Goal: Task Accomplishment & Management: Complete application form

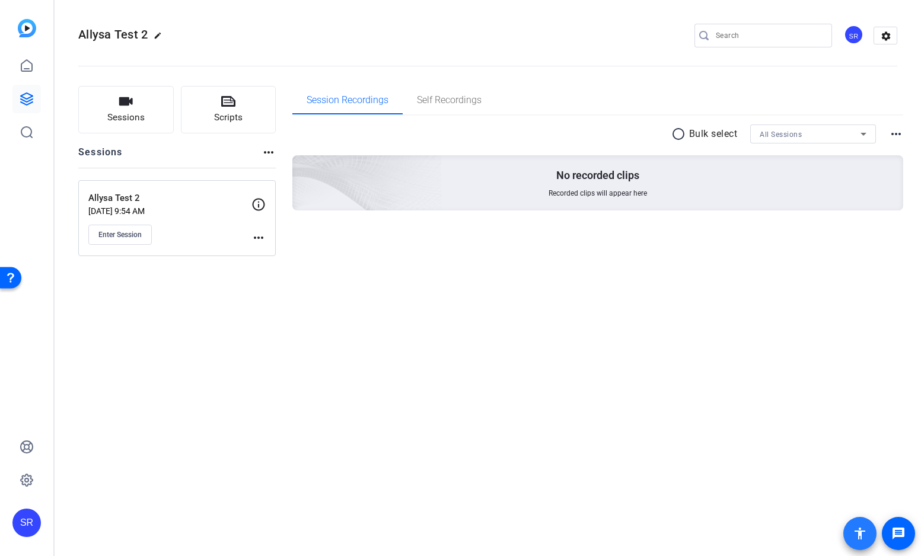
click at [857, 534] on mat-icon "accessibility" at bounding box center [860, 534] width 14 height 14
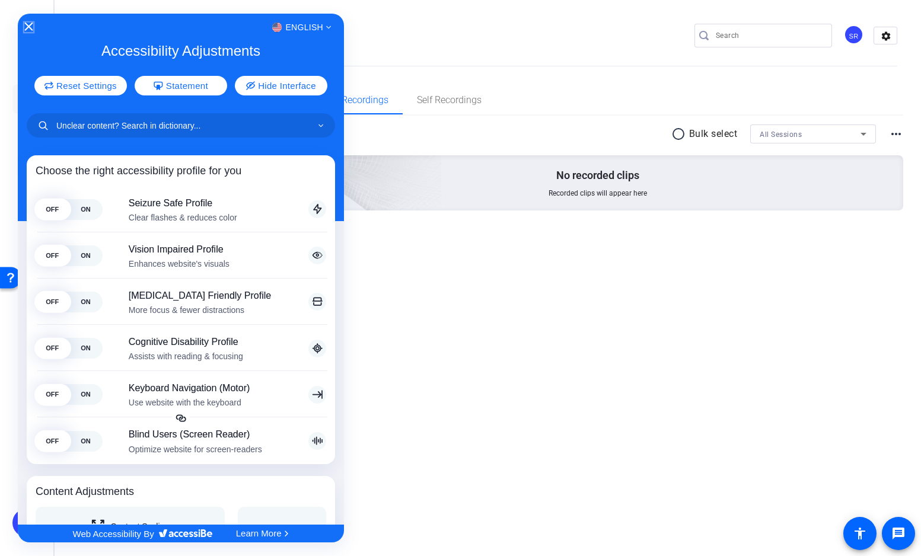
click at [28, 24] on icon "Close Accessibility Interface" at bounding box center [28, 27] width 8 height 8
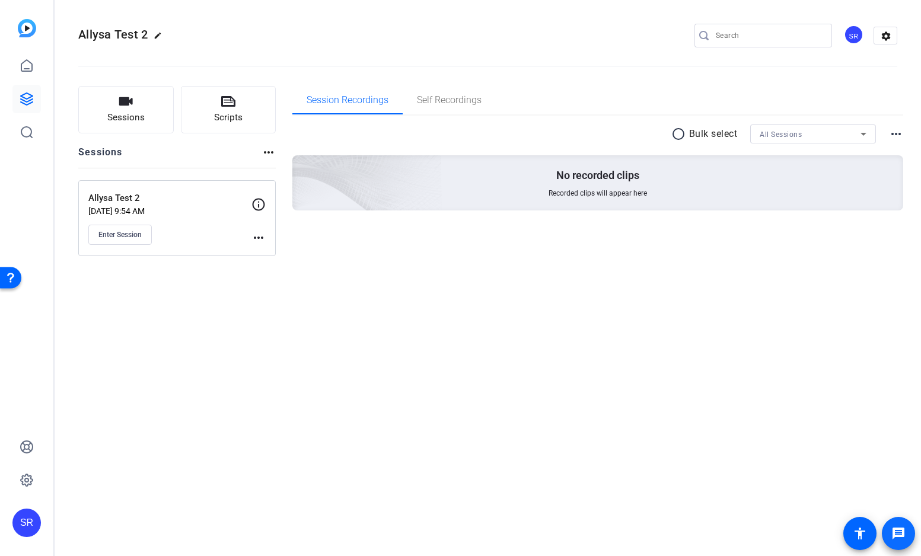
click at [896, 533] on mat-icon "message" at bounding box center [899, 534] width 14 height 14
click at [114, 238] on span "Enter Session" at bounding box center [119, 234] width 43 height 9
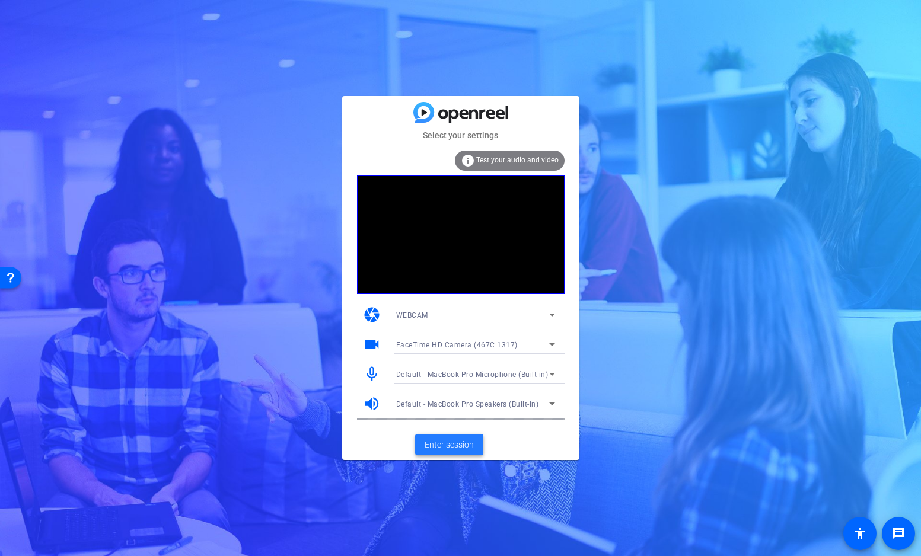
click at [439, 443] on span "Enter session" at bounding box center [449, 445] width 49 height 12
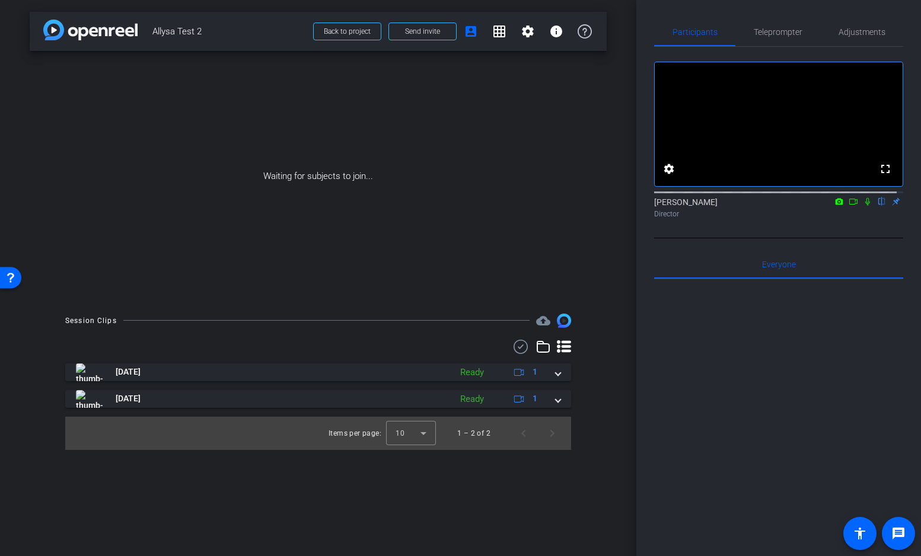
click at [106, 28] on img at bounding box center [90, 30] width 94 height 21
click at [354, 31] on span "Back to project" at bounding box center [347, 31] width 47 height 8
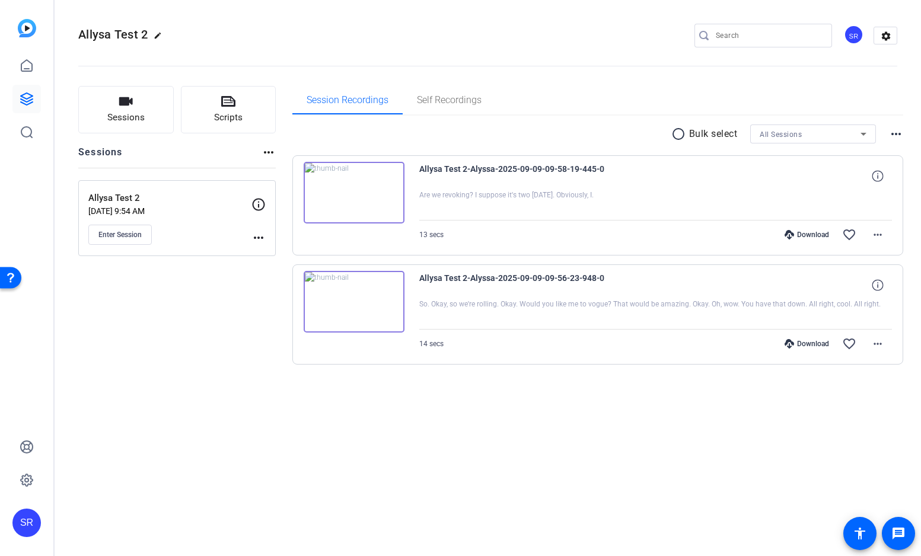
click at [28, 29] on img at bounding box center [27, 28] width 18 height 18
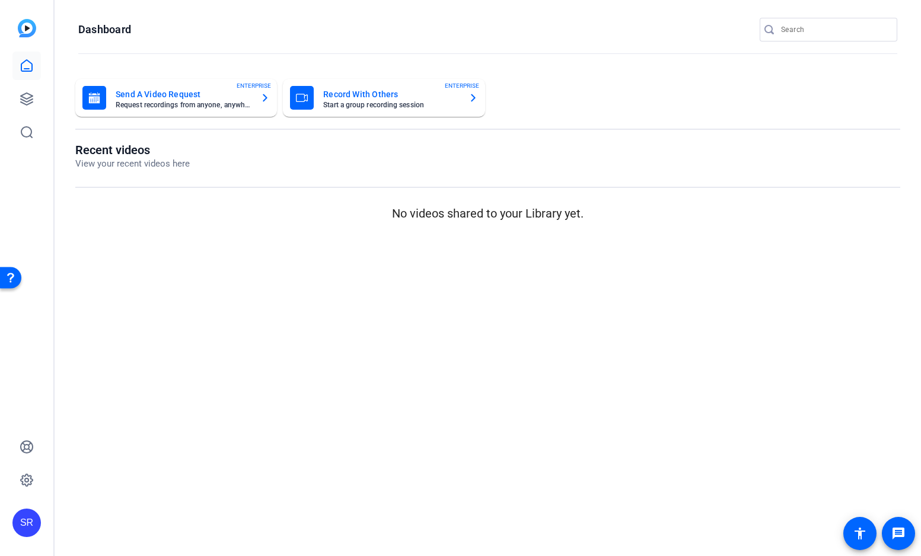
click at [455, 100] on mat-card-title "Record With Others" at bounding box center [390, 94] width 135 height 14
click at [23, 96] on icon at bounding box center [27, 99] width 14 height 14
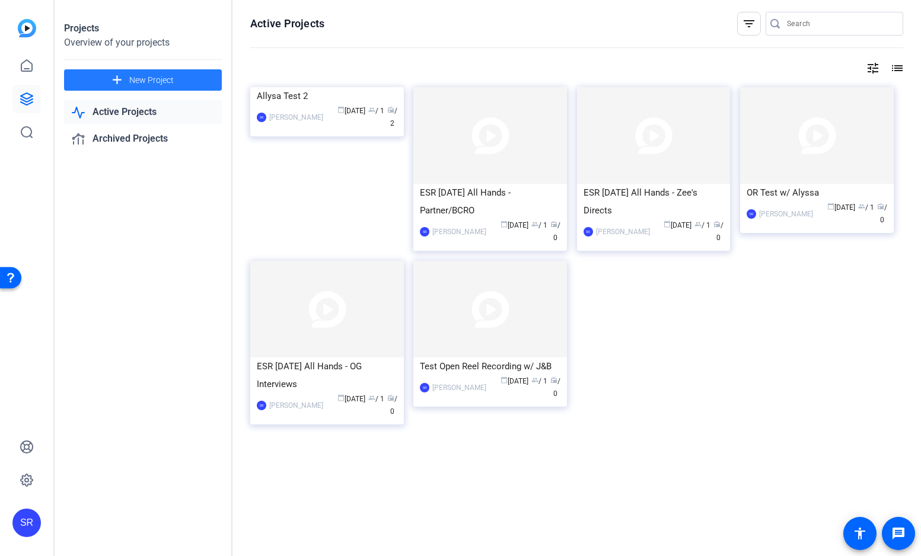
click at [177, 79] on span at bounding box center [143, 80] width 158 height 28
click at [28, 68] on icon at bounding box center [26, 65] width 11 height 11
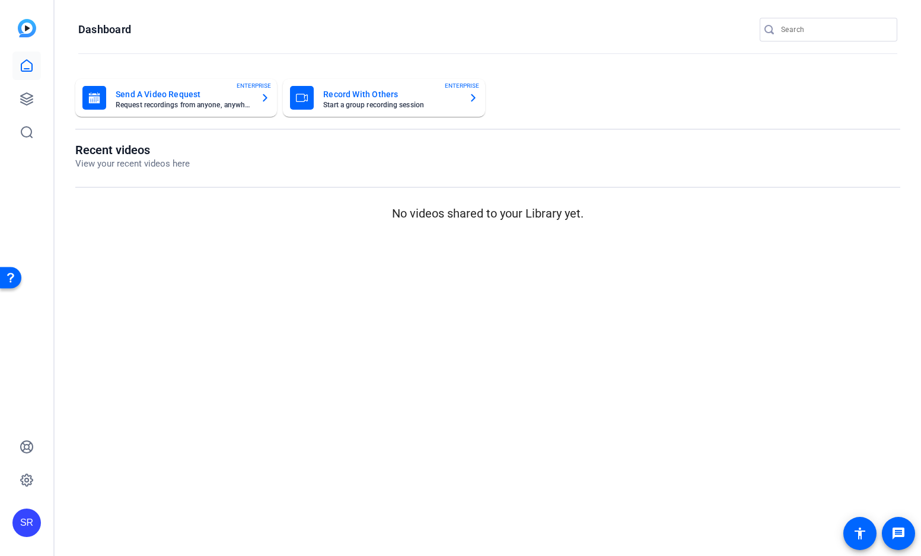
click at [266, 98] on icon "button" at bounding box center [265, 98] width 5 height 8
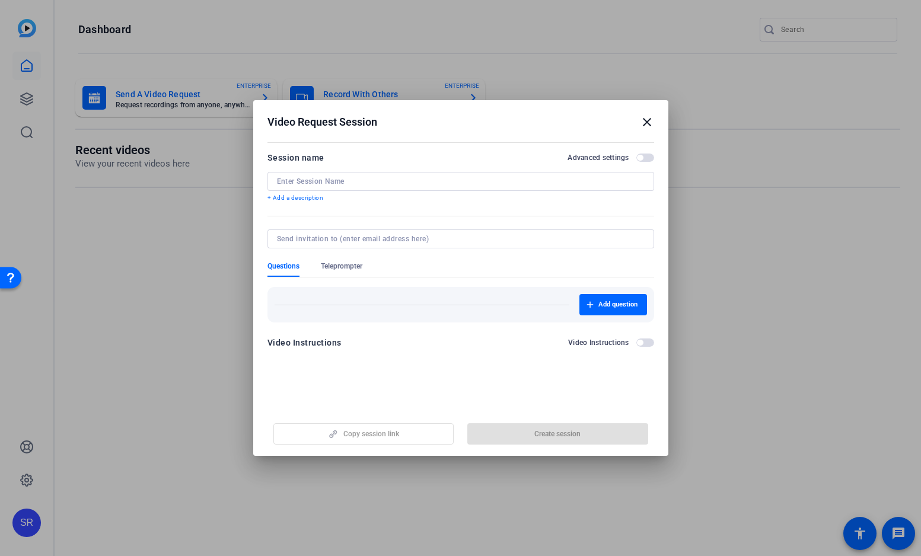
click at [647, 123] on mat-icon "close" at bounding box center [647, 122] width 14 height 14
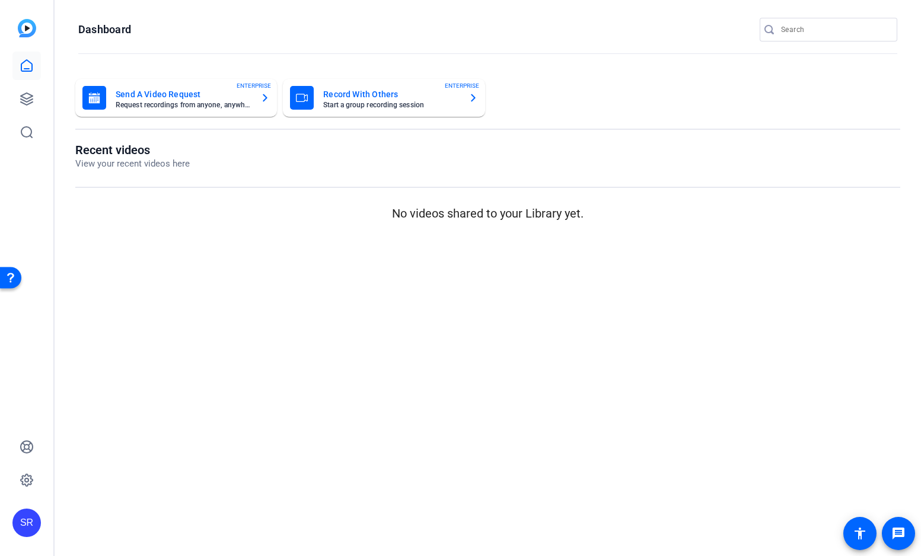
click at [473, 90] on span "ENTERPRISE" at bounding box center [462, 85] width 34 height 9
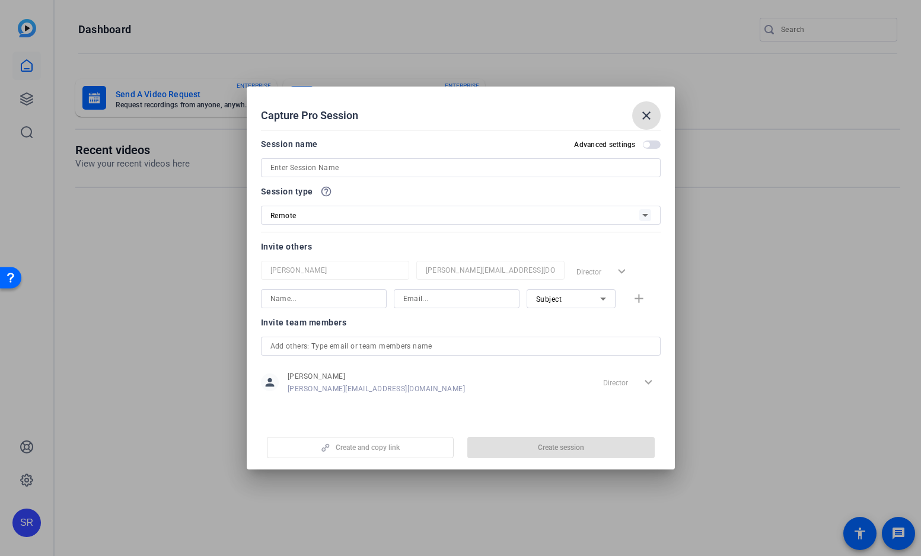
click at [467, 221] on div "Remote" at bounding box center [455, 215] width 369 height 15
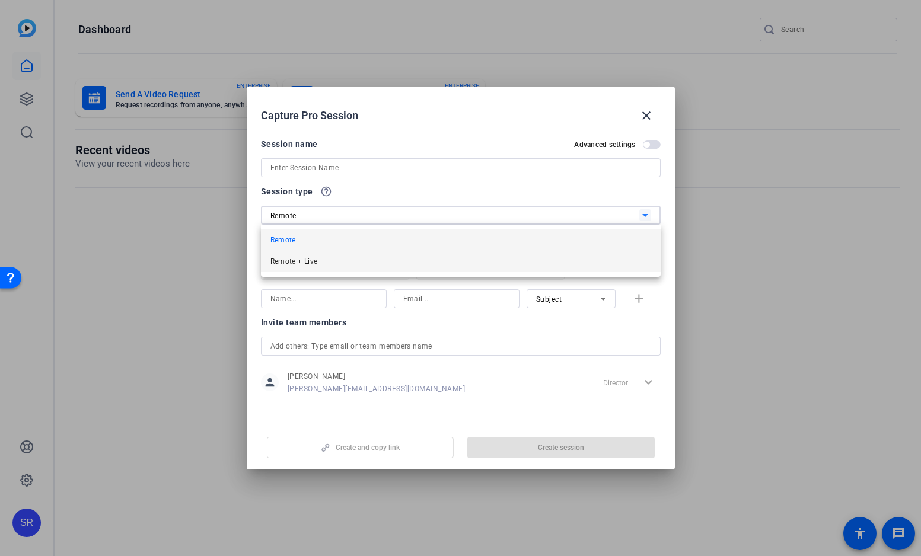
click at [388, 259] on mat-option "Remote + Live" at bounding box center [461, 261] width 400 height 21
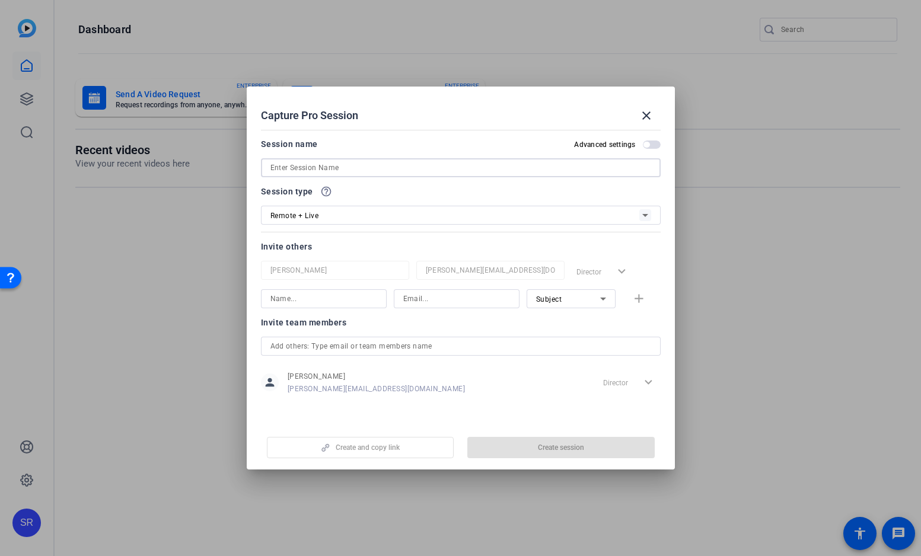
click at [361, 172] on input at bounding box center [461, 168] width 381 height 14
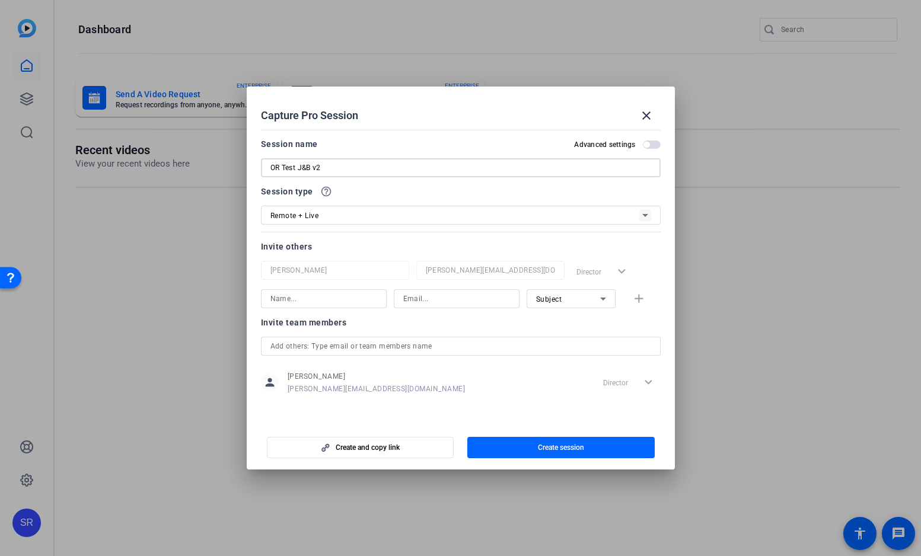
type input "OR Test J&B v2"
click at [352, 298] on input at bounding box center [324, 299] width 107 height 14
click at [329, 297] on input at bounding box center [324, 299] width 107 height 14
type input "[PERSON_NAME]"
click at [341, 170] on input "OR Test J&B v2" at bounding box center [461, 168] width 381 height 14
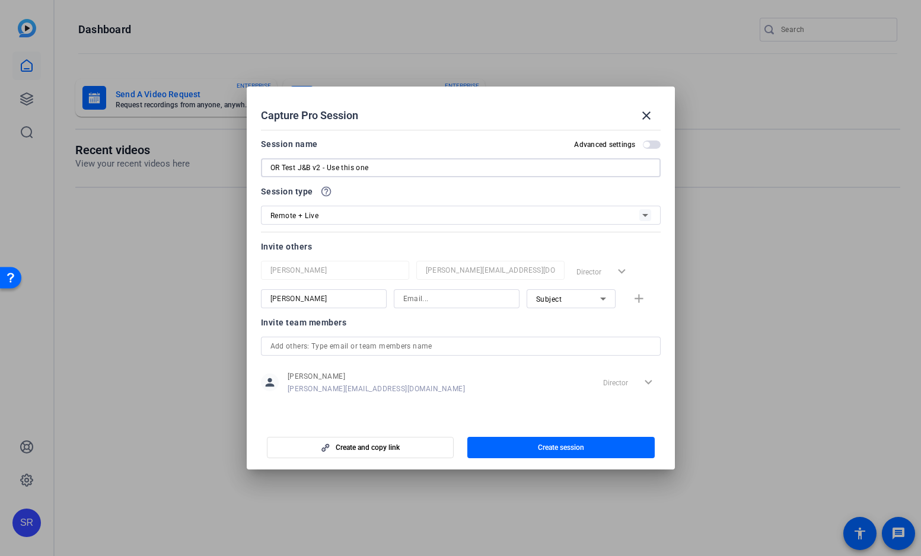
type input "OR Test J&B v2 - Use this one"
click at [325, 300] on input "[PERSON_NAME]" at bounding box center [324, 299] width 107 height 14
type input "[PERSON_NAME]"
click at [461, 298] on input at bounding box center [456, 299] width 107 height 14
type input "[PERSON_NAME].salp@"
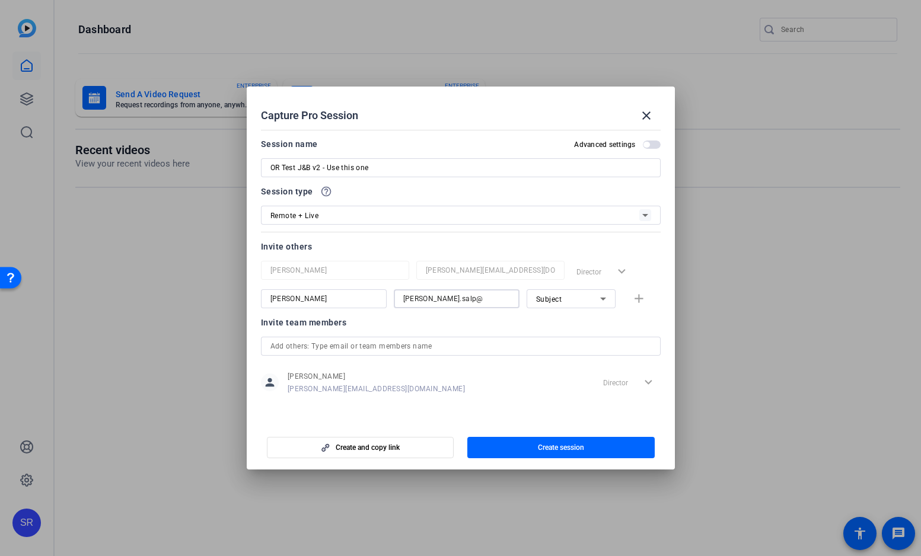
click at [301, 303] on mat-form-field "[PERSON_NAME]" at bounding box center [324, 299] width 126 height 19
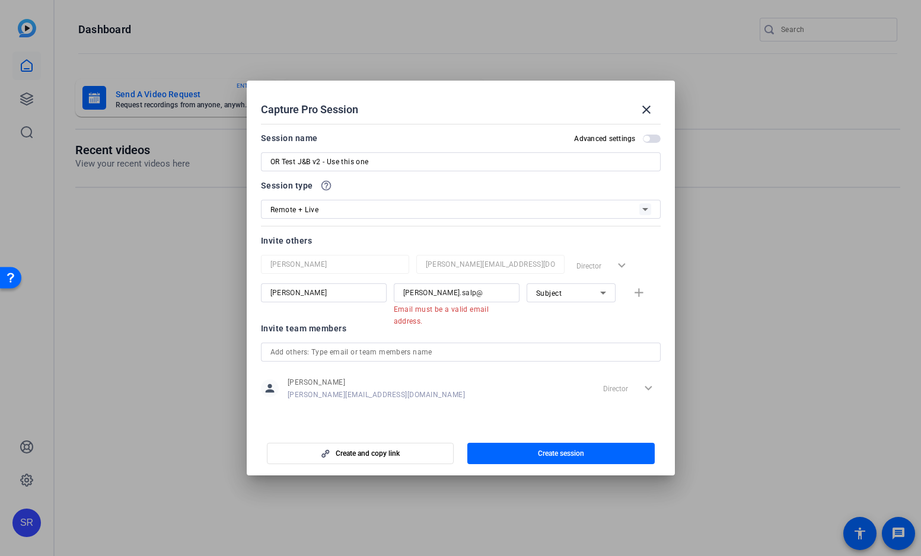
click at [301, 303] on div at bounding box center [324, 309] width 126 height 13
click at [301, 293] on input "[PERSON_NAME]" at bounding box center [324, 293] width 107 height 14
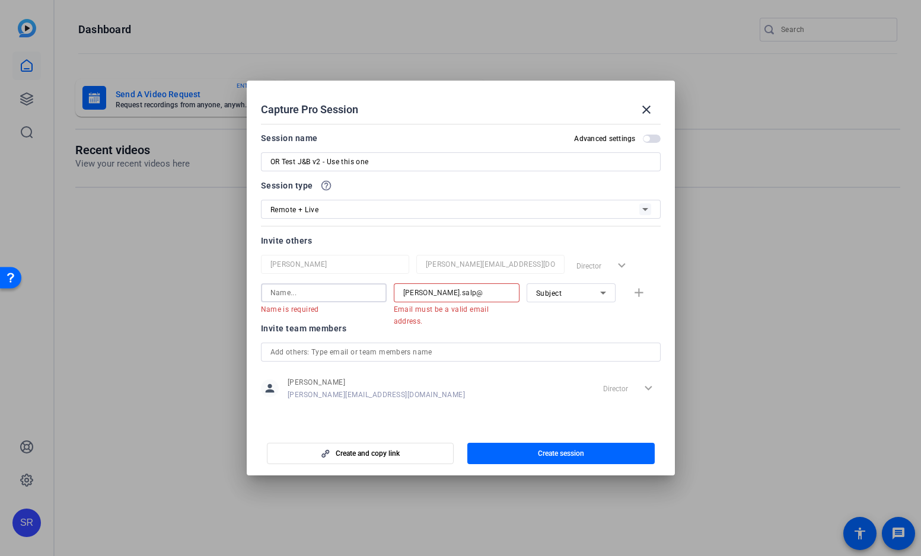
click at [418, 293] on input "[PERSON_NAME].salp@" at bounding box center [456, 293] width 107 height 14
click at [422, 323] on div "Invite team members" at bounding box center [461, 329] width 400 height 14
click at [338, 357] on input "text" at bounding box center [461, 352] width 381 height 14
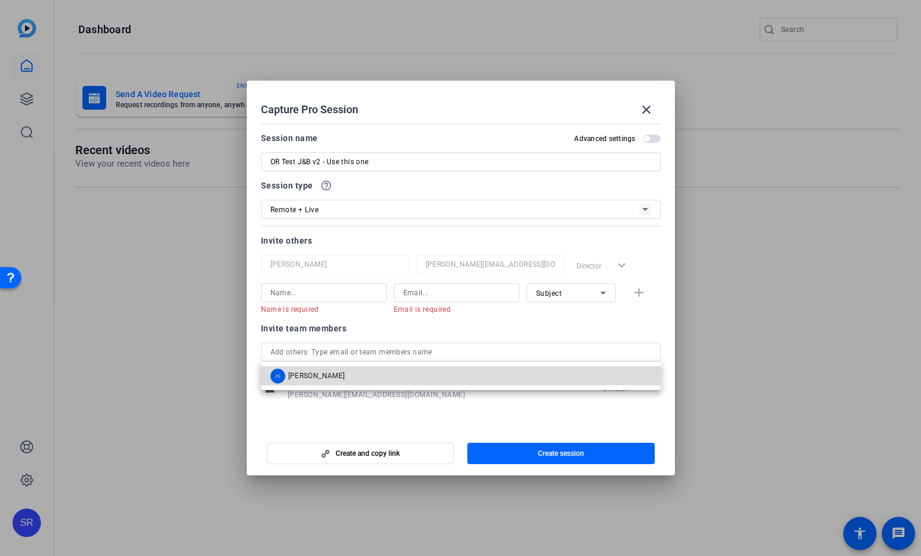
click at [316, 373] on mat-option "JS [PERSON_NAME]" at bounding box center [461, 376] width 400 height 19
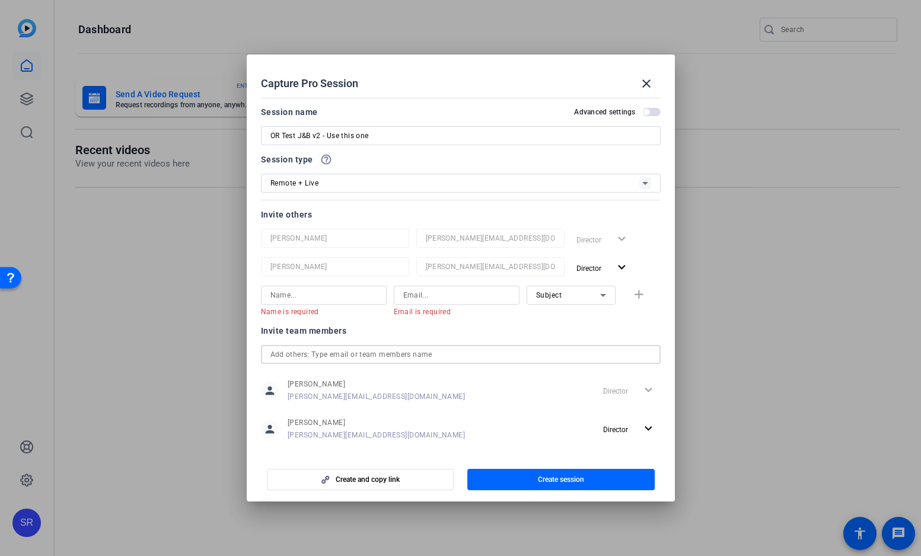
click at [366, 361] on input "text" at bounding box center [461, 355] width 381 height 14
click at [367, 358] on input "text" at bounding box center [461, 355] width 381 height 14
type input "b"
click at [323, 289] on input at bounding box center [324, 295] width 107 height 14
type input "b"
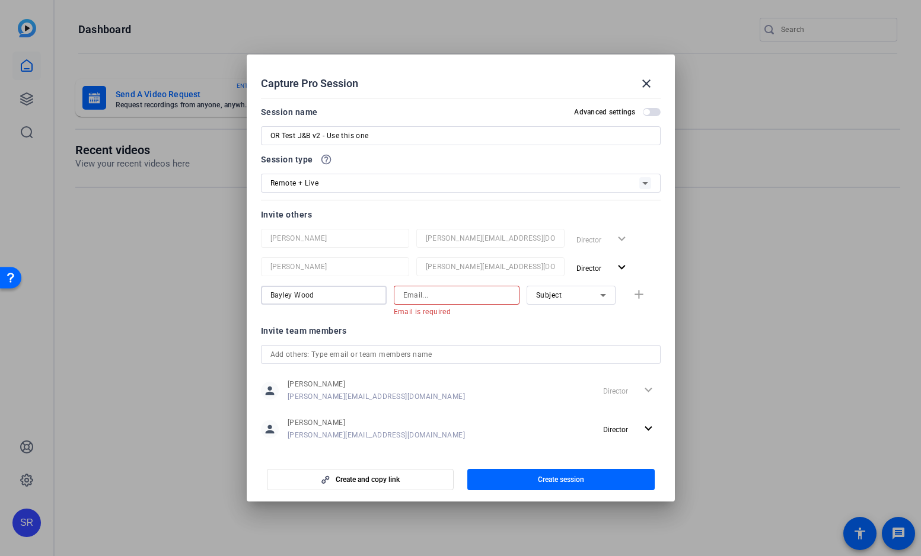
type input "Bayley Wood"
click at [421, 297] on input at bounding box center [456, 295] width 107 height 14
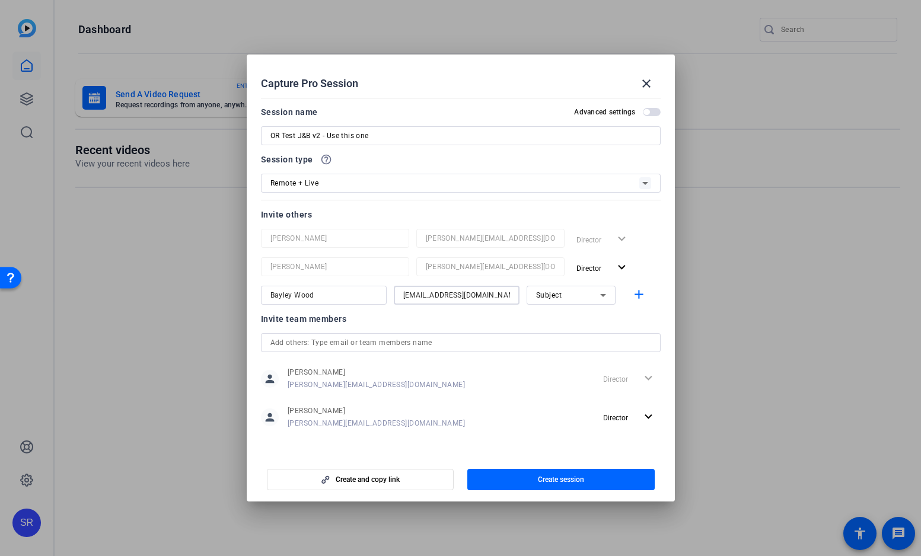
type input "[EMAIL_ADDRESS][DOMAIN_NAME]"
click at [514, 321] on div "Invite team members" at bounding box center [461, 319] width 400 height 14
click at [514, 341] on input "text" at bounding box center [461, 343] width 381 height 14
click at [635, 294] on mat-icon "add" at bounding box center [639, 295] width 15 height 15
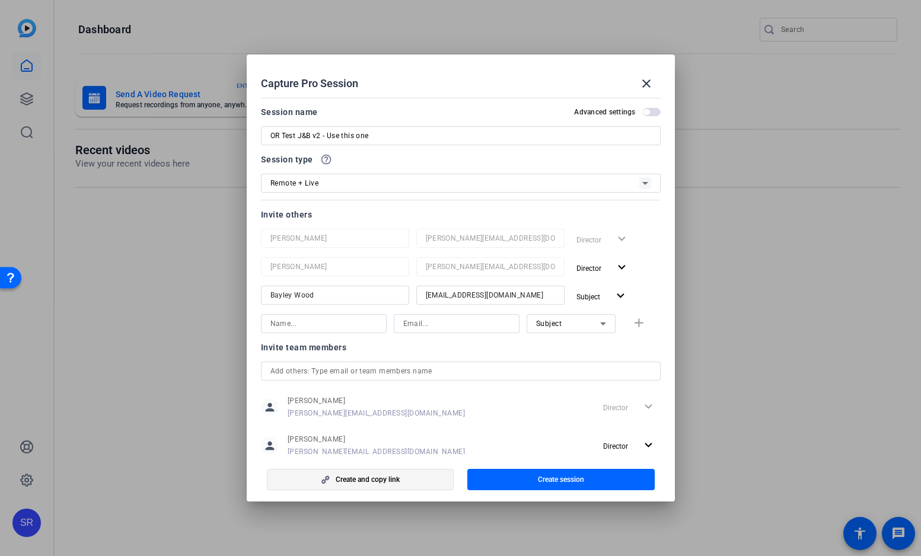
click at [402, 477] on span "button" at bounding box center [361, 480] width 186 height 28
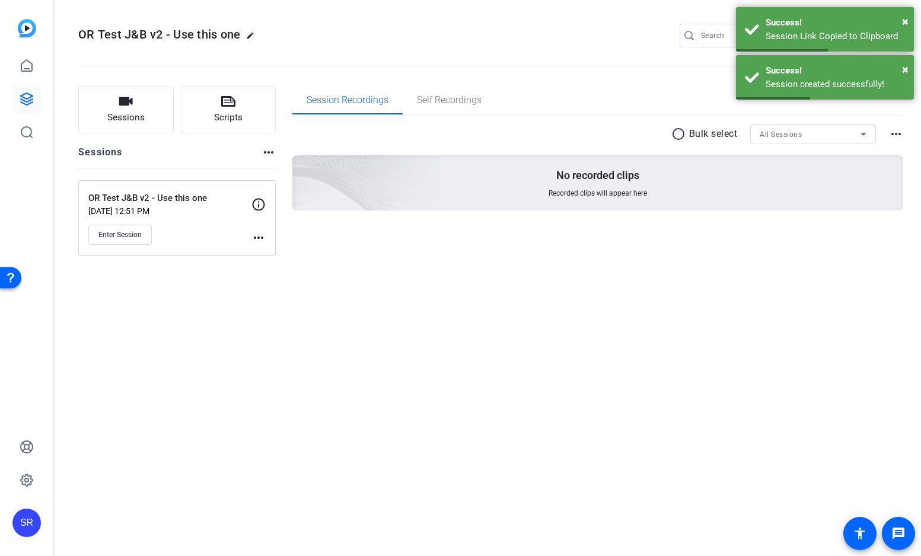
click at [205, 206] on p "[DATE] 12:51 PM" at bounding box center [169, 210] width 163 height 9
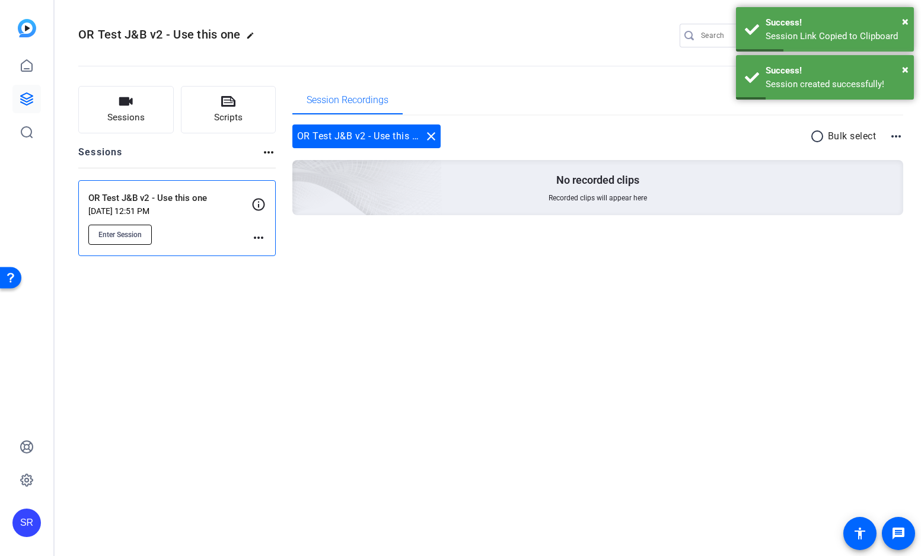
click at [117, 240] on button "Enter Session" at bounding box center [119, 235] width 63 height 20
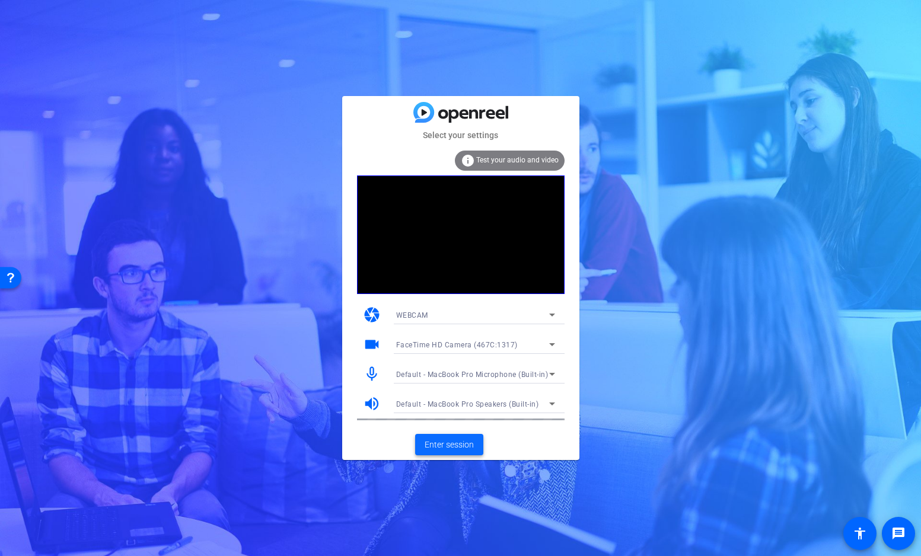
click at [460, 444] on span "Enter session" at bounding box center [449, 445] width 49 height 12
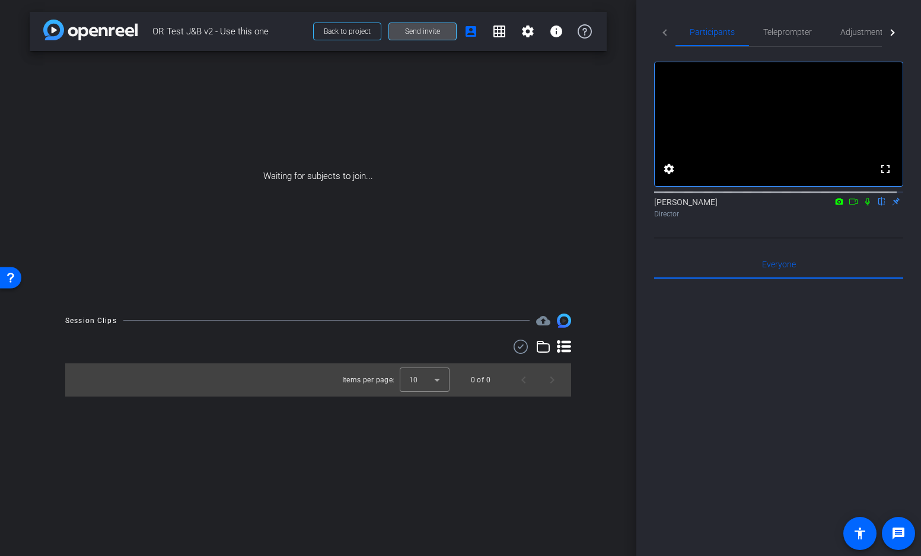
click at [416, 34] on span "Send invite" at bounding box center [422, 31] width 35 height 9
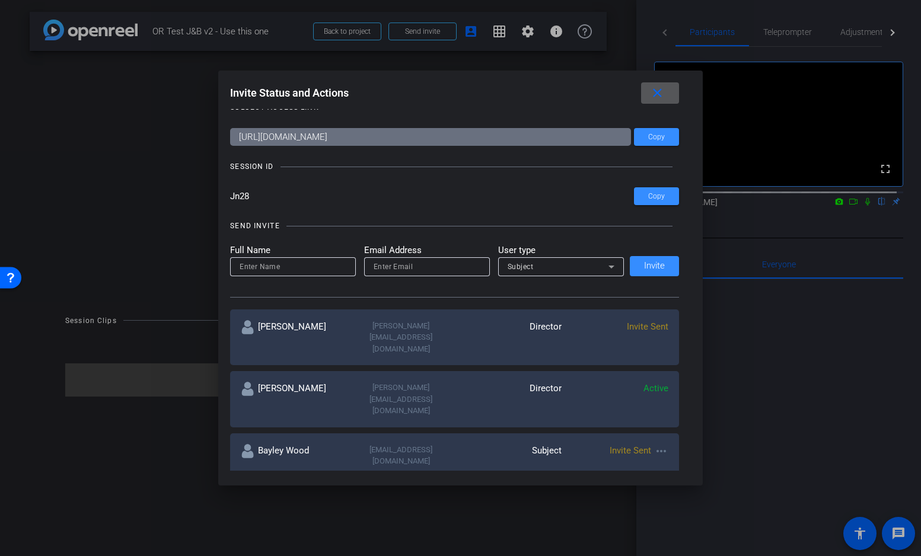
scroll to position [20, 0]
click at [657, 87] on mat-icon "close" at bounding box center [657, 93] width 15 height 15
